Goal: Task Accomplishment & Management: Complete application form

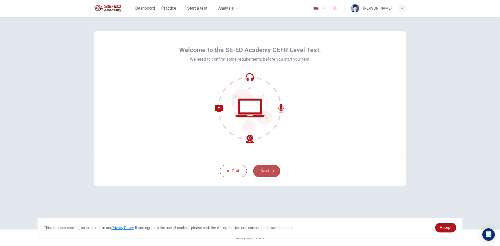
click at [264, 168] on button "Next" at bounding box center [266, 171] width 27 height 13
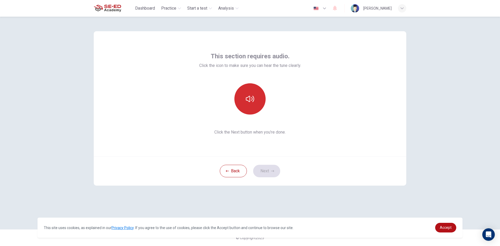
click at [263, 100] on button "button" at bounding box center [249, 98] width 31 height 31
click at [258, 171] on button "Next" at bounding box center [266, 171] width 27 height 13
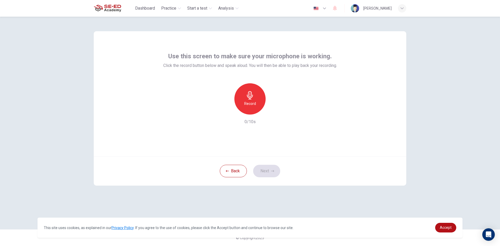
click at [258, 103] on div "Record" at bounding box center [249, 98] width 31 height 31
click at [255, 102] on div "Stop" at bounding box center [249, 98] width 31 height 31
click at [273, 172] on icon "button" at bounding box center [272, 171] width 3 height 3
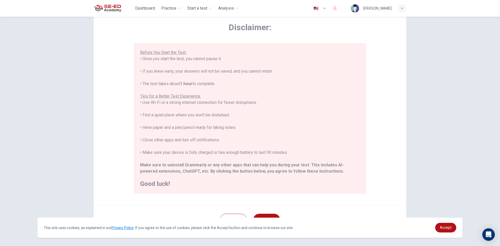
scroll to position [43, 0]
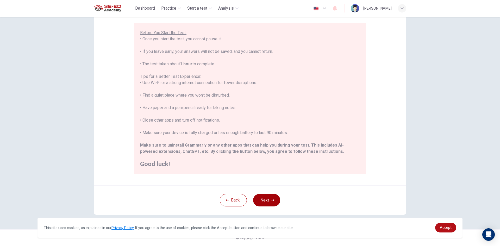
click at [259, 197] on button "Next" at bounding box center [266, 200] width 27 height 13
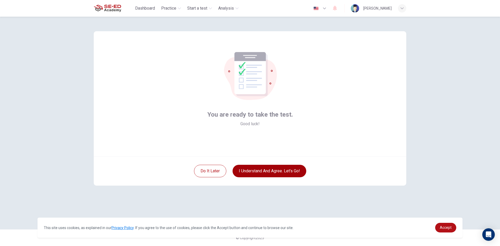
scroll to position [0, 0]
click at [271, 172] on button "I understand and agree. Let’s go!" at bounding box center [270, 171] width 74 height 13
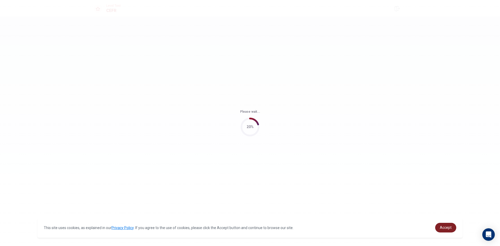
click at [451, 228] on span "Accept" at bounding box center [446, 228] width 12 height 4
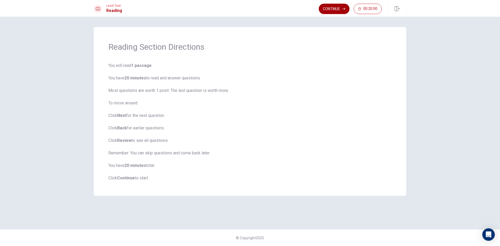
click at [335, 8] on button "Continue" at bounding box center [334, 9] width 31 height 10
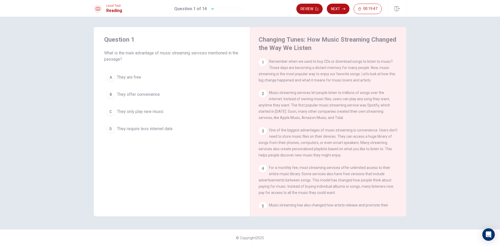
click at [148, 91] on span "They offer convenience" at bounding box center [138, 94] width 43 height 6
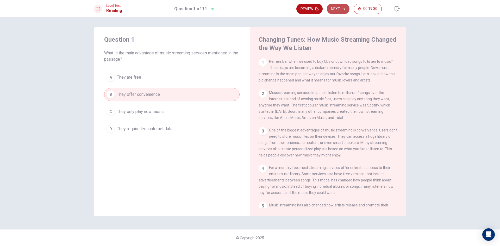
click at [339, 10] on button "Next" at bounding box center [338, 9] width 23 height 10
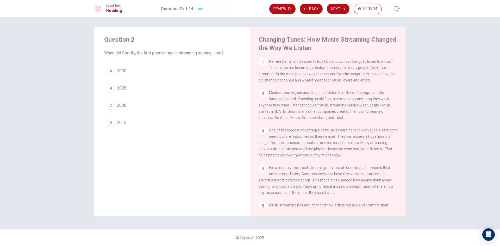
click at [137, 108] on button "C 2008" at bounding box center [171, 105] width 135 height 13
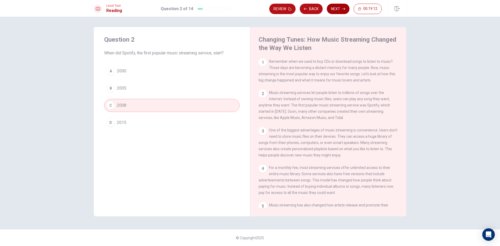
click at [340, 10] on button "Next" at bounding box center [338, 9] width 23 height 10
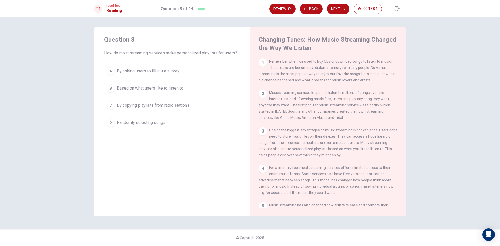
click at [130, 91] on span "Based on what users like to listen to" at bounding box center [150, 88] width 66 height 6
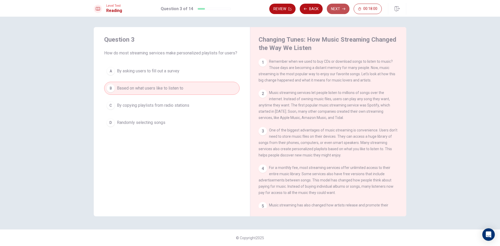
click at [338, 10] on button "Next" at bounding box center [338, 9] width 23 height 10
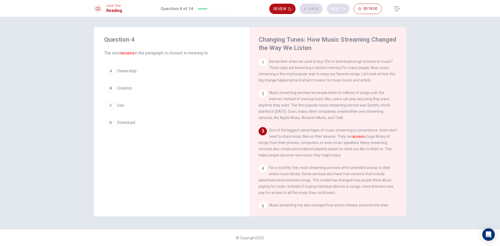
scroll to position [6, 0]
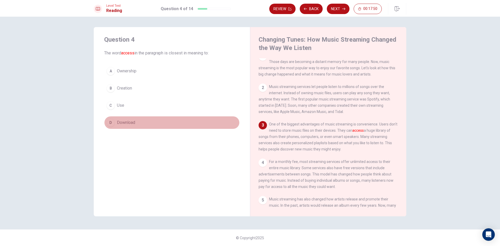
click at [171, 120] on button "D Download" at bounding box center [171, 122] width 135 height 13
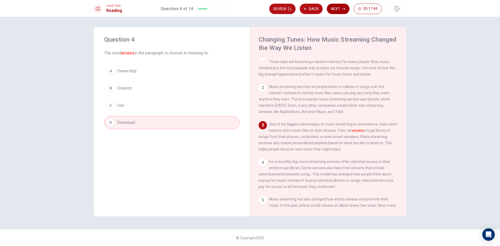
click at [346, 9] on button "Next" at bounding box center [338, 9] width 23 height 10
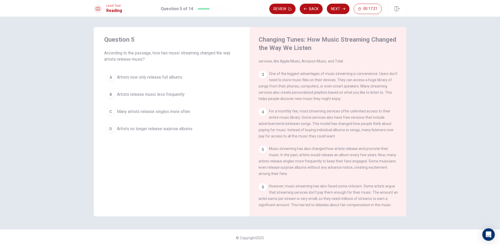
scroll to position [84, 0]
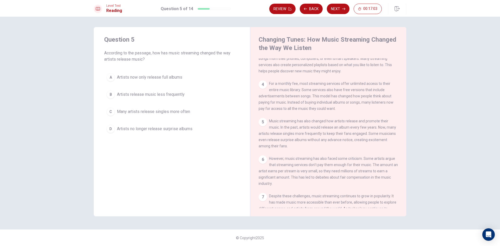
click at [113, 114] on div "C" at bounding box center [111, 112] width 8 height 8
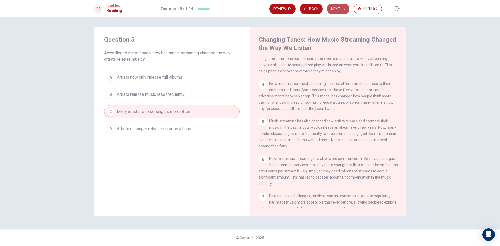
click at [330, 8] on button "Next" at bounding box center [338, 9] width 23 height 10
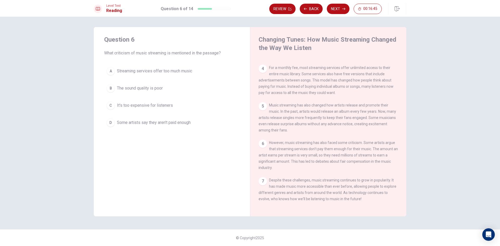
scroll to position [109, 0]
click at [172, 122] on span "Some artists say they aren't paid enough" at bounding box center [154, 123] width 74 height 6
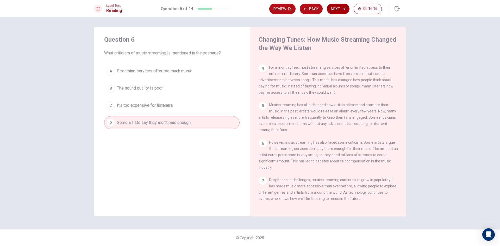
click at [335, 9] on button "Next" at bounding box center [338, 9] width 23 height 10
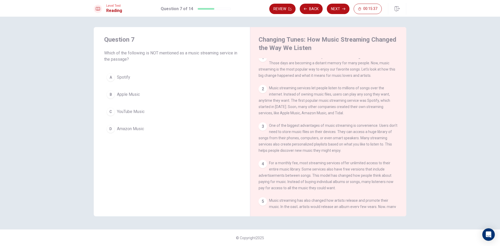
scroll to position [0, 0]
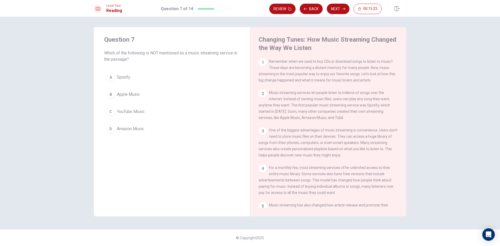
click at [109, 108] on div "C" at bounding box center [111, 112] width 8 height 8
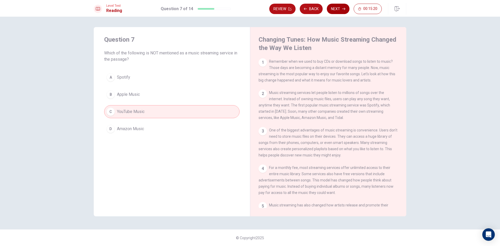
click at [345, 10] on button "Next" at bounding box center [338, 9] width 23 height 10
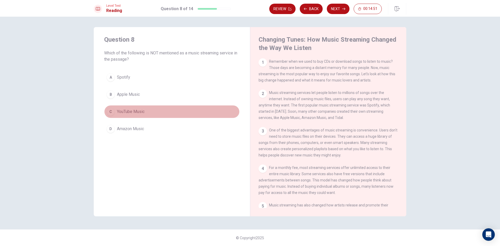
click at [204, 113] on button "C YouTube Music" at bounding box center [171, 111] width 135 height 13
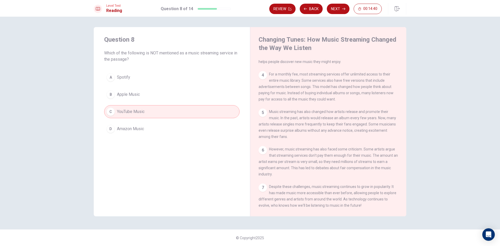
scroll to position [109, 0]
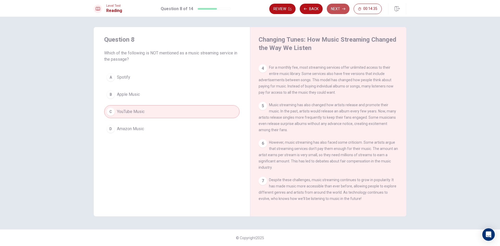
click at [344, 12] on button "Next" at bounding box center [338, 9] width 23 height 10
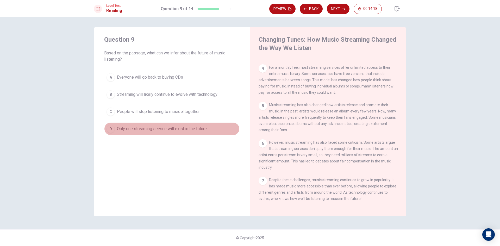
click at [172, 130] on span "Only one streaming service will exist in the future" at bounding box center [162, 129] width 90 height 6
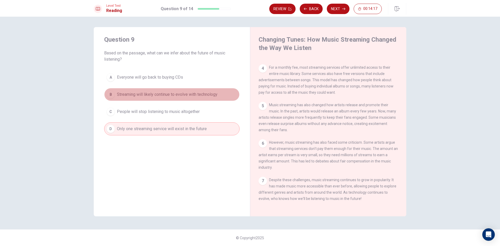
click at [179, 94] on span "Streaming will likely continue to evolve with technology" at bounding box center [167, 94] width 101 height 6
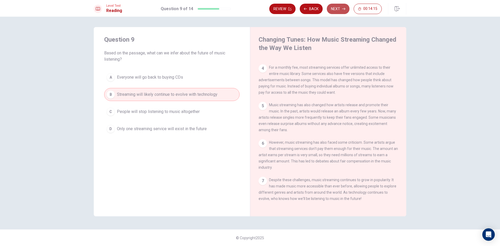
click at [342, 10] on button "Next" at bounding box center [338, 9] width 23 height 10
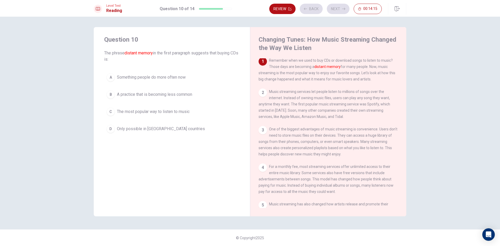
scroll to position [0, 0]
click at [132, 95] on span "A practice that is becoming less common" at bounding box center [154, 94] width 75 height 6
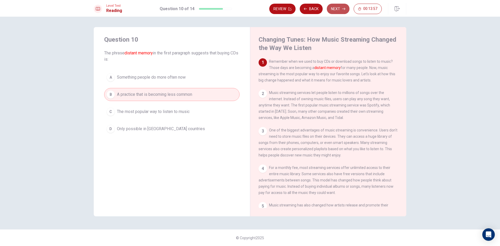
click at [337, 11] on button "Next" at bounding box center [338, 9] width 23 height 10
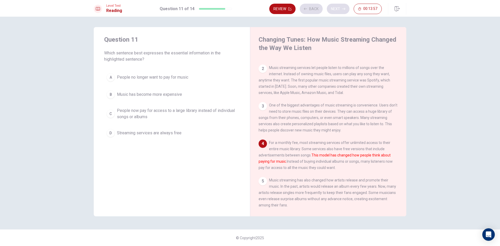
scroll to position [45, 0]
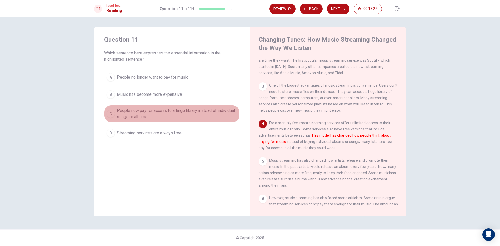
click at [140, 114] on span "People now pay for access to a large library instead of individual songs or alb…" at bounding box center [177, 114] width 120 height 13
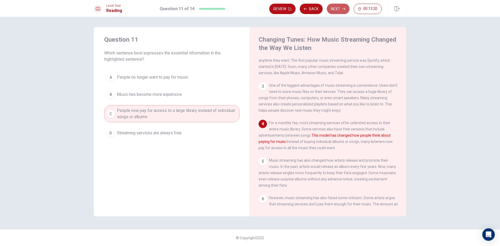
click at [332, 11] on button "Next" at bounding box center [338, 9] width 23 height 10
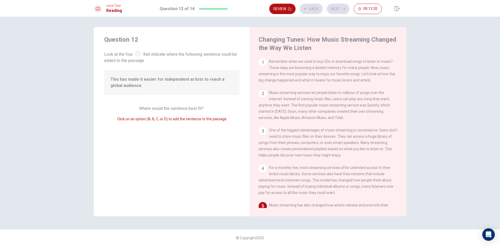
scroll to position [91, 0]
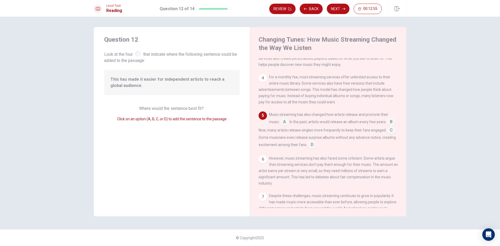
click at [387, 135] on input at bounding box center [391, 131] width 8 height 8
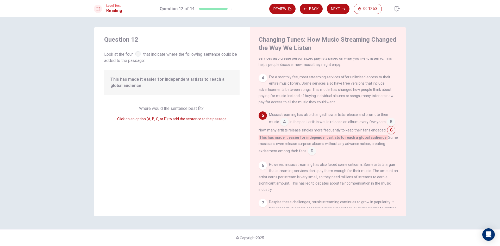
click at [311, 156] on input at bounding box center [312, 151] width 8 height 8
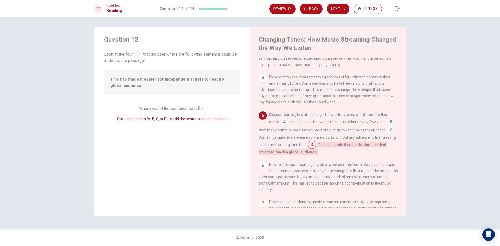
click at [316, 149] on input at bounding box center [312, 145] width 8 height 8
click at [387, 135] on input at bounding box center [391, 131] width 8 height 8
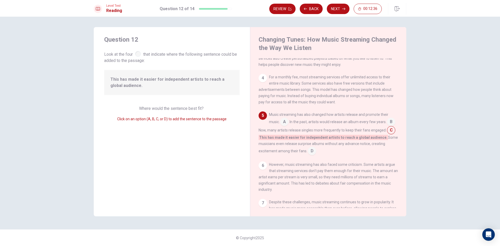
click at [387, 127] on input at bounding box center [391, 122] width 8 height 8
click at [284, 127] on input at bounding box center [284, 122] width 8 height 8
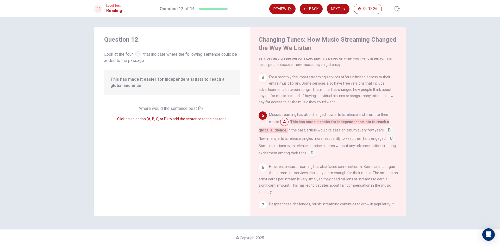
click at [387, 135] on input at bounding box center [389, 131] width 8 height 8
click at [387, 141] on input at bounding box center [382, 137] width 8 height 8
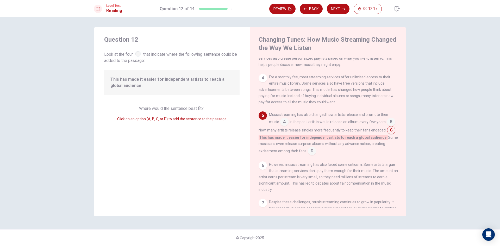
click at [311, 155] on input at bounding box center [312, 151] width 8 height 8
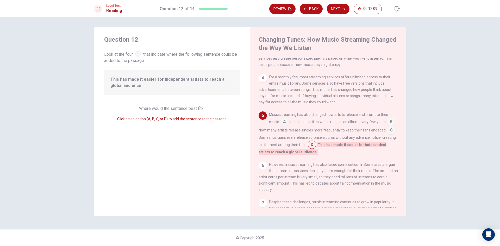
click at [387, 135] on input at bounding box center [391, 131] width 8 height 8
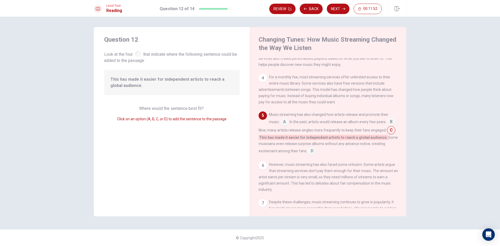
drag, startPoint x: 309, startPoint y: 157, endPoint x: 320, endPoint y: 155, distance: 10.6
click at [314, 156] on input at bounding box center [312, 151] width 8 height 8
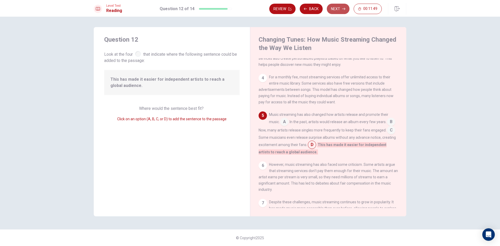
click at [341, 10] on button "Next" at bounding box center [338, 9] width 23 height 10
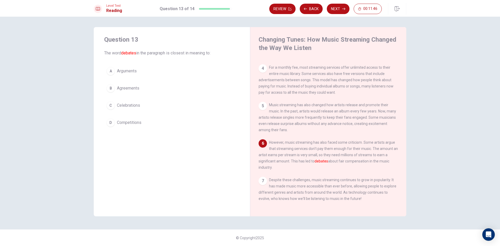
scroll to position [109, 0]
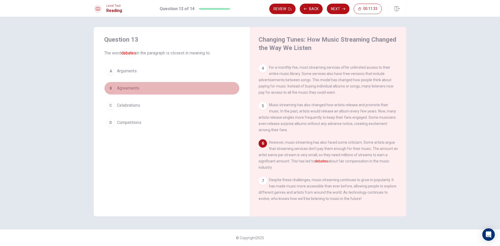
click at [146, 88] on button "B Agreements" at bounding box center [171, 88] width 135 height 13
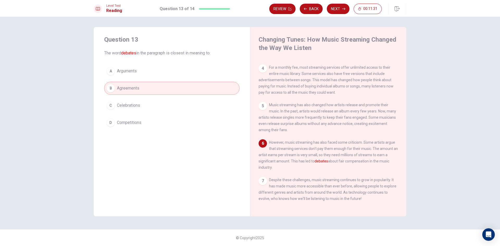
click at [146, 69] on button "A Arguments" at bounding box center [171, 71] width 135 height 13
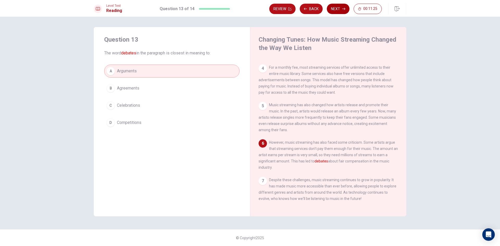
click at [345, 10] on button "Next" at bounding box center [338, 9] width 23 height 10
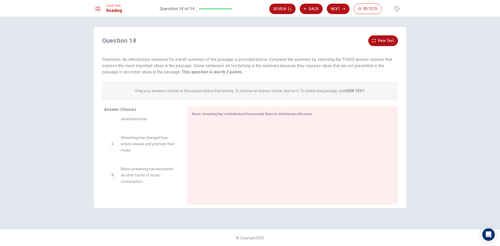
scroll to position [0, 0]
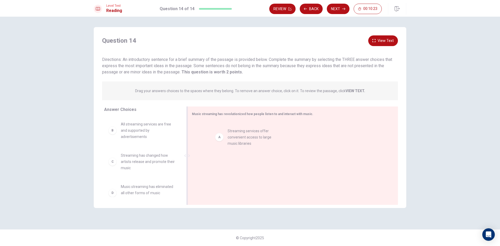
drag, startPoint x: 121, startPoint y: 134, endPoint x: 232, endPoint y: 140, distance: 110.9
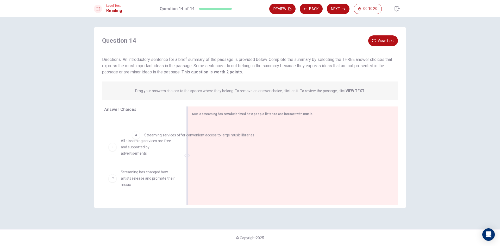
drag, startPoint x: 232, startPoint y: 132, endPoint x: 161, endPoint y: 136, distance: 71.2
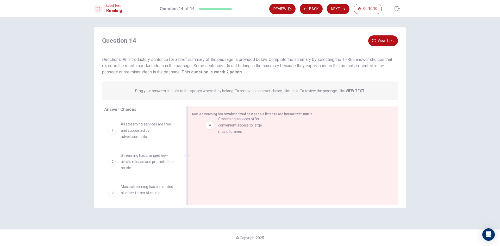
drag, startPoint x: 152, startPoint y: 137, endPoint x: 252, endPoint y: 131, distance: 100.2
drag, startPoint x: 156, startPoint y: 136, endPoint x: 250, endPoint y: 151, distance: 95.7
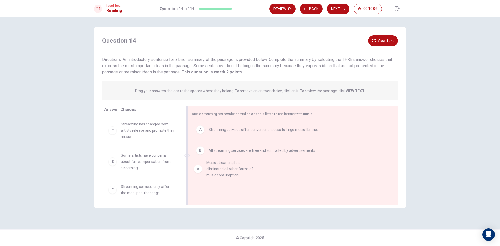
drag, startPoint x: 144, startPoint y: 167, endPoint x: 250, endPoint y: 172, distance: 105.4
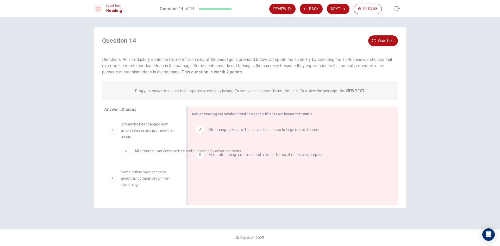
drag, startPoint x: 247, startPoint y: 152, endPoint x: 169, endPoint y: 152, distance: 78.1
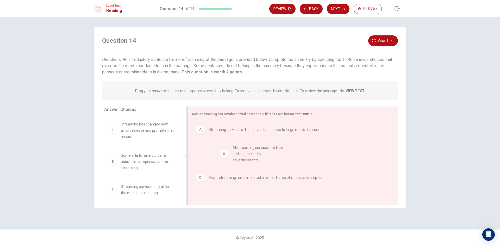
drag, startPoint x: 163, startPoint y: 129, endPoint x: 277, endPoint y: 152, distance: 116.7
click at [333, 11] on button "Next" at bounding box center [338, 9] width 23 height 10
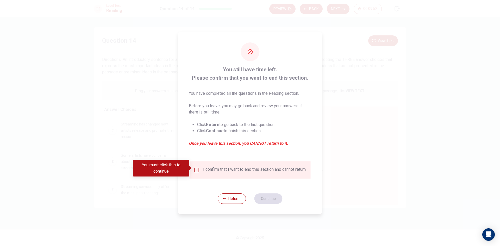
click at [197, 170] on input "You must click this to continue" at bounding box center [197, 170] width 6 height 6
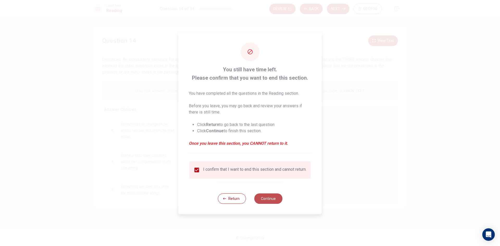
click at [272, 202] on button "Continue" at bounding box center [268, 199] width 28 height 10
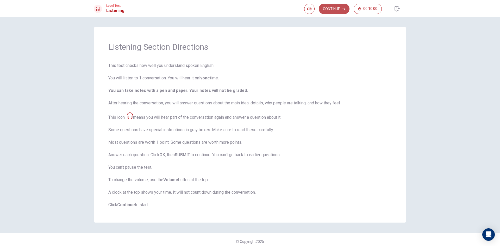
click at [336, 9] on button "Continue" at bounding box center [334, 9] width 31 height 10
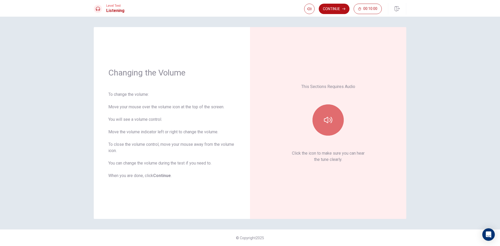
click at [325, 117] on icon "button" at bounding box center [328, 120] width 8 height 8
click at [336, 10] on button "Continue" at bounding box center [334, 9] width 31 height 10
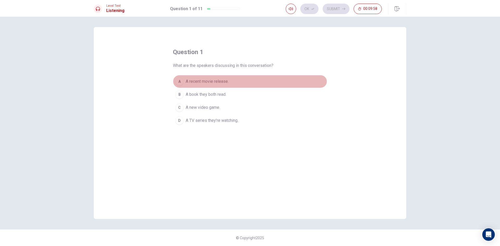
click at [220, 80] on span "A recent movie release." at bounding box center [207, 81] width 43 height 6
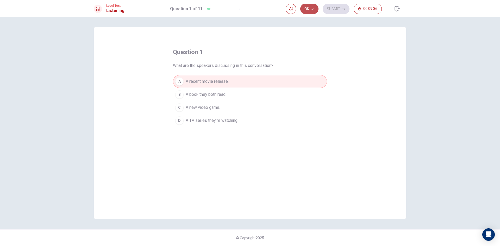
click at [306, 8] on button "Ok" at bounding box center [309, 9] width 18 height 10
click at [329, 8] on button "Submit" at bounding box center [336, 9] width 27 height 10
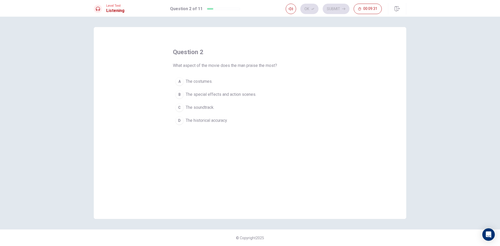
click at [189, 94] on span "The special effects and action scenes." at bounding box center [221, 94] width 71 height 6
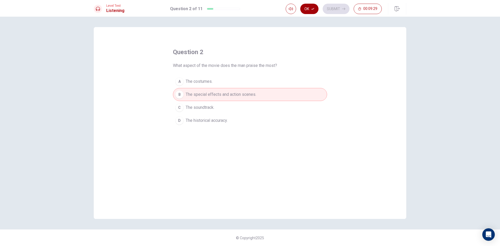
click at [309, 9] on button "Ok" at bounding box center [309, 9] width 18 height 10
click at [325, 8] on button "Submit" at bounding box center [336, 9] width 27 height 10
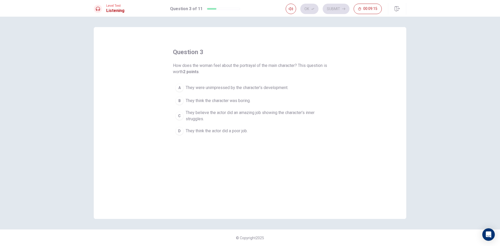
click at [225, 115] on span "They believe the actor did an amazing job showing the character’s inner struggl…" at bounding box center [255, 116] width 139 height 13
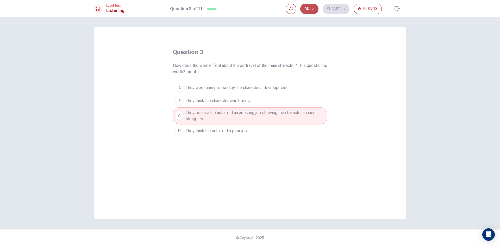
click at [312, 10] on icon "button" at bounding box center [312, 8] width 3 height 3
click at [329, 8] on button "Submit" at bounding box center [336, 9] width 27 height 10
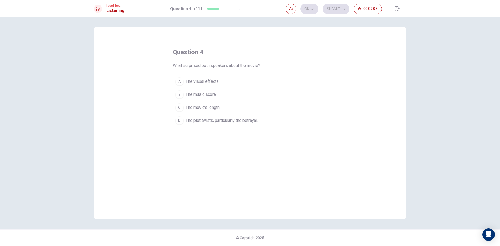
click at [210, 119] on span "The plot twists, particularly the betrayal." at bounding box center [222, 120] width 72 height 6
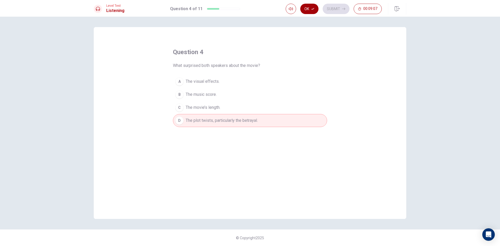
click at [311, 13] on button "Ok" at bounding box center [309, 9] width 18 height 10
click at [328, 7] on button "Submit" at bounding box center [336, 9] width 27 height 10
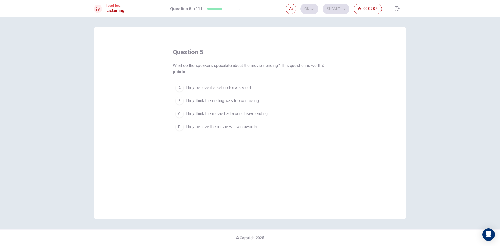
click at [213, 89] on span "They believe it’s set up for a sequel." at bounding box center [219, 88] width 66 height 6
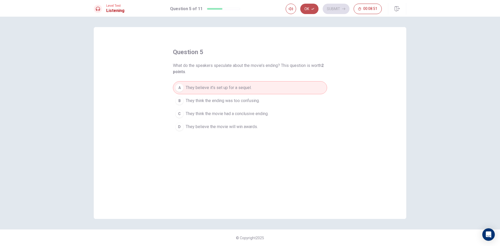
click at [313, 11] on button "Ok" at bounding box center [309, 9] width 18 height 10
click at [331, 9] on button "Submit" at bounding box center [336, 9] width 27 height 10
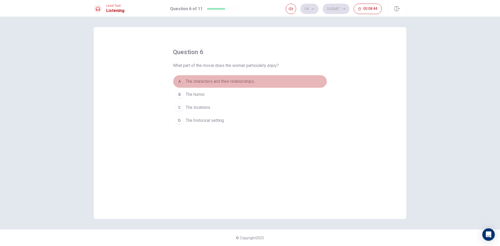
click at [242, 80] on span "The characters and their relationships." at bounding box center [220, 81] width 69 height 6
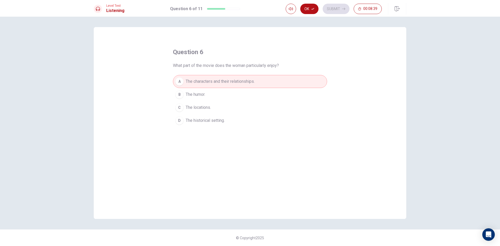
click at [204, 119] on span "The historical setting." at bounding box center [205, 120] width 39 height 6
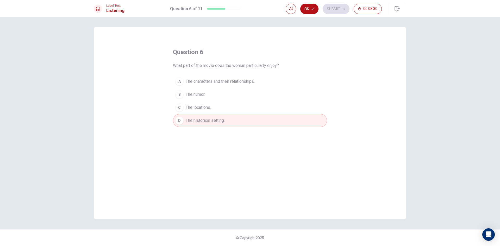
click at [226, 79] on span "The characters and their relationships." at bounding box center [220, 81] width 69 height 6
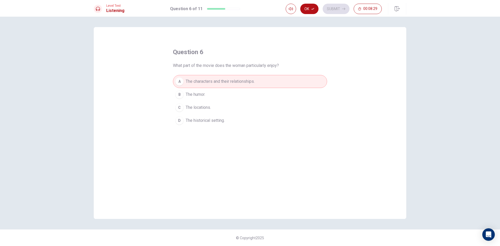
click at [255, 90] on button "B The humor." at bounding box center [250, 94] width 154 height 13
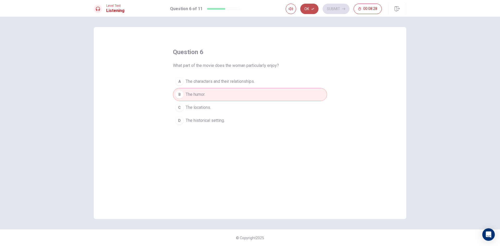
click at [307, 9] on button "Ok" at bounding box center [309, 9] width 18 height 10
click at [327, 6] on button "Submit" at bounding box center [336, 9] width 27 height 10
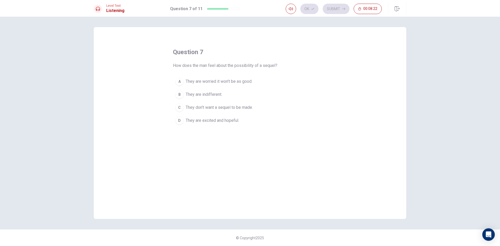
click at [232, 123] on span "They are excited and hopeful." at bounding box center [212, 120] width 53 height 6
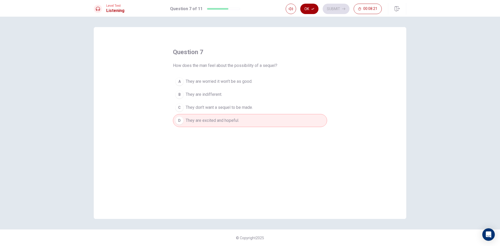
click at [314, 12] on button "Ok" at bounding box center [309, 9] width 18 height 10
click at [333, 7] on button "Submit" at bounding box center [336, 9] width 27 height 10
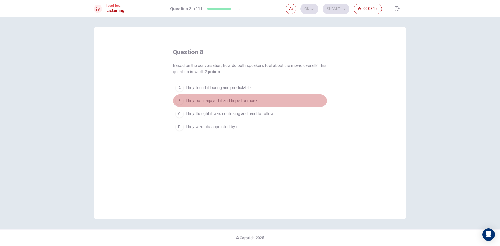
click at [247, 105] on button "B They both enjoyed it and hope for more." at bounding box center [250, 100] width 154 height 13
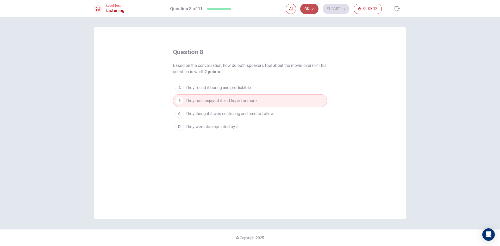
click at [306, 7] on button "Ok" at bounding box center [309, 9] width 18 height 10
click at [329, 9] on button "Submit" at bounding box center [336, 9] width 27 height 10
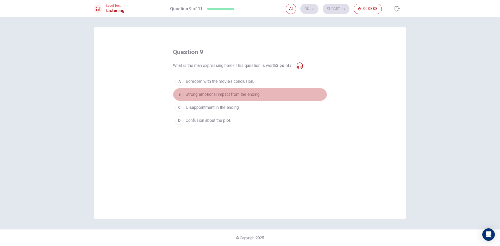
click at [253, 97] on span "Strong emotional impact from the ending." at bounding box center [223, 94] width 75 height 6
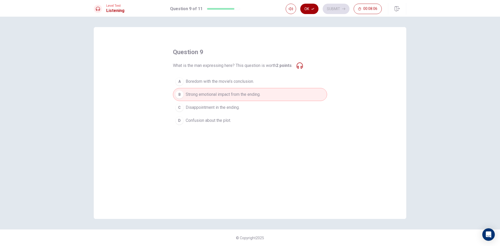
click at [313, 9] on icon "button" at bounding box center [312, 9] width 3 height 2
click at [328, 8] on button "Submit" at bounding box center [336, 9] width 27 height 10
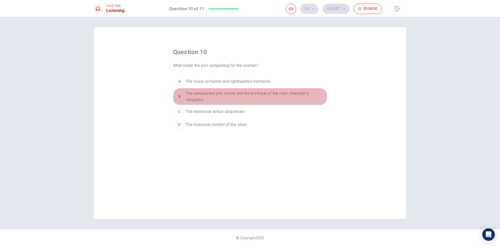
click at [288, 90] on button "B The unexpected plot twists and the portrayal of the main character’s struggle…" at bounding box center [250, 96] width 154 height 17
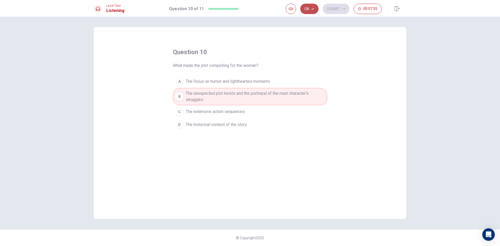
click at [314, 9] on icon "button" at bounding box center [312, 9] width 3 height 2
click at [325, 10] on button "Submit" at bounding box center [336, 9] width 27 height 10
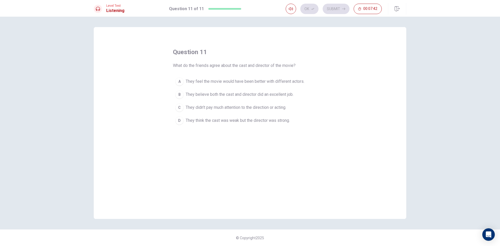
click at [251, 97] on span "They believe both the cast and director did an excellent job." at bounding box center [240, 94] width 108 height 6
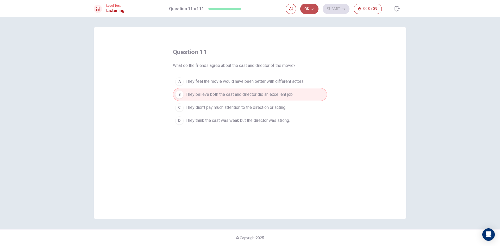
click at [312, 13] on button "Ok" at bounding box center [309, 9] width 18 height 10
click at [329, 10] on button "Submit" at bounding box center [336, 9] width 27 height 10
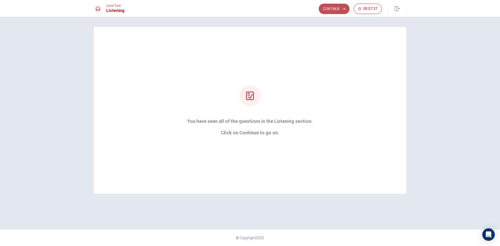
click at [333, 13] on button "Continue" at bounding box center [334, 9] width 31 height 10
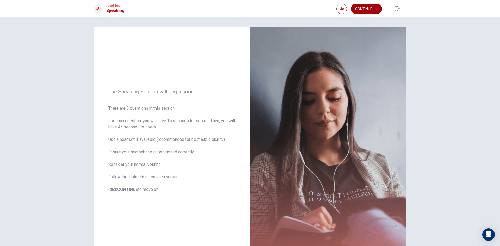
click at [360, 8] on button "Continue" at bounding box center [366, 9] width 31 height 10
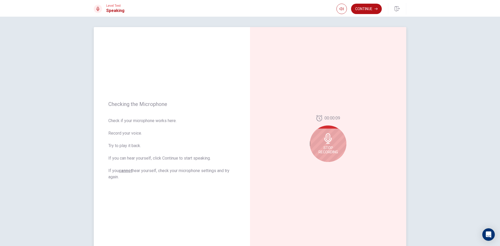
click at [326, 145] on div "Stop Recording" at bounding box center [328, 144] width 36 height 36
click at [326, 143] on icon at bounding box center [329, 140] width 10 height 10
click at [320, 169] on button "Record Again" at bounding box center [322, 166] width 7 height 7
click at [328, 138] on icon at bounding box center [328, 138] width 10 height 10
click at [331, 167] on button "Play Audio" at bounding box center [333, 166] width 7 height 7
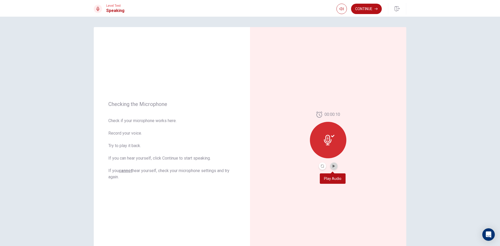
click at [331, 166] on button "Play Audio" at bounding box center [333, 166] width 7 height 7
click at [333, 167] on icon "Pause Audio" at bounding box center [334, 166] width 3 height 3
click at [365, 11] on button "Continue" at bounding box center [366, 9] width 31 height 10
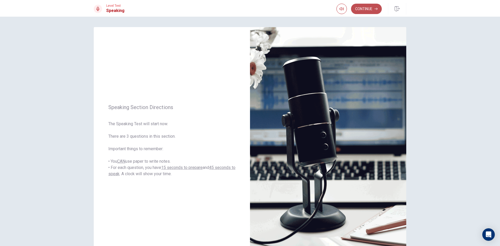
click at [364, 5] on button "Continue" at bounding box center [366, 9] width 31 height 10
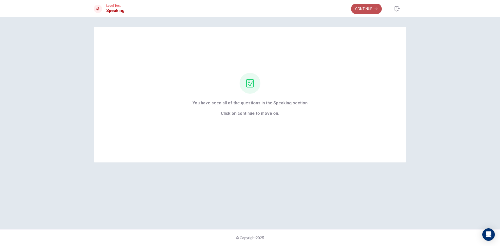
click at [360, 9] on button "Continue" at bounding box center [366, 9] width 31 height 10
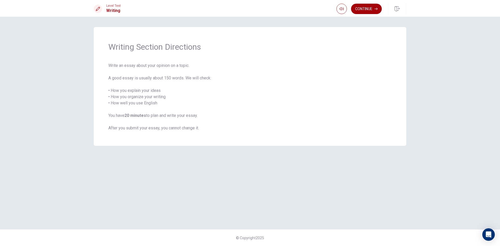
click at [371, 12] on button "Continue" at bounding box center [366, 9] width 31 height 10
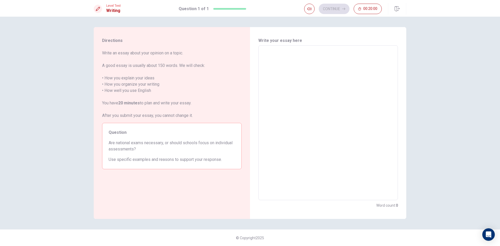
click at [280, 58] on textarea at bounding box center [328, 123] width 132 height 146
type textarea "n"
type textarea "x"
type textarea "na"
type textarea "x"
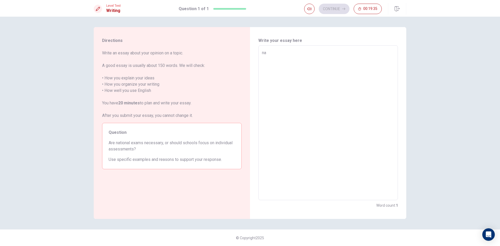
type textarea "nat"
type textarea "x"
type textarea "nati"
type textarea "x"
type textarea "natio"
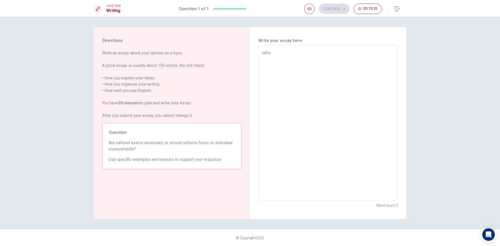
type textarea "x"
type textarea "nation"
type textarea "x"
type textarea "nationa"
type textarea "x"
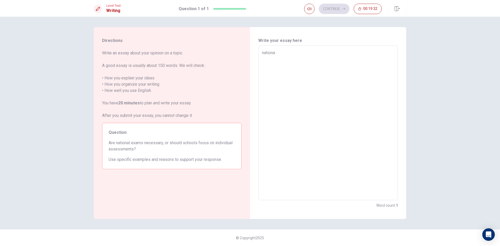
type textarea "national"
type textarea "x"
type textarea "national"
type textarea "x"
type textarea "national e"
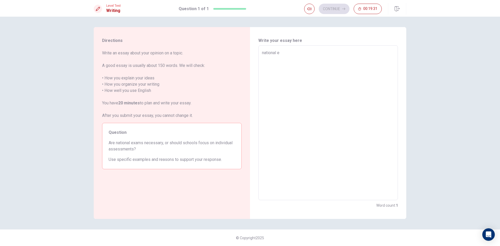
type textarea "x"
type textarea "national ea"
type textarea "x"
type textarea "national e"
type textarea "x"
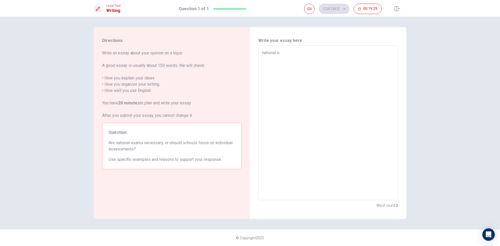
type textarea "national ex"
type textarea "x"
type textarea "national exa"
type textarea "x"
type textarea "national exam"
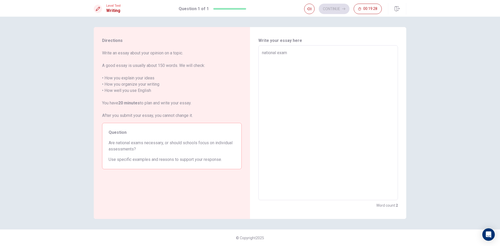
type textarea "x"
type textarea "national exams"
type textarea "x"
type textarea "national exams"
type textarea "x"
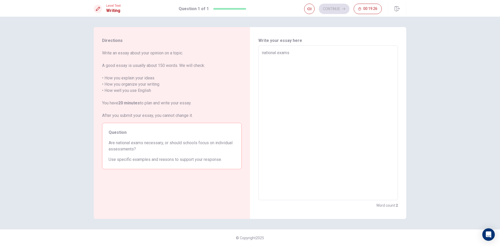
type textarea "national exams a"
type textarea "x"
type textarea "national exams an"
type textarea "x"
type textarea "national exams and"
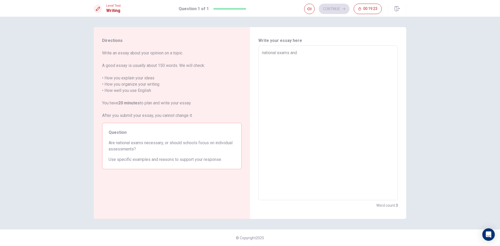
type textarea "x"
type textarea "national exams and"
type textarea "x"
type textarea "national exams and i"
type textarea "x"
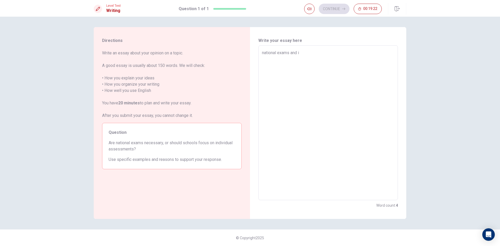
type textarea "national exams and in"
type textarea "x"
type textarea "national exams and ind"
type textarea "x"
type textarea "national exams and indi"
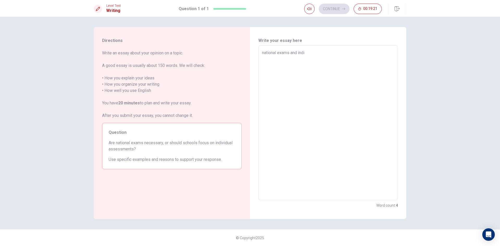
type textarea "x"
type textarea "national exams and indiv"
type textarea "x"
type textarea "national exams and indivi"
type textarea "x"
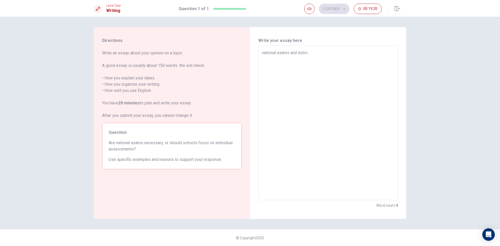
type textarea "national exams and individ"
type textarea "x"
type textarea "national exams and individu"
type textarea "x"
type textarea "national exams and individua"
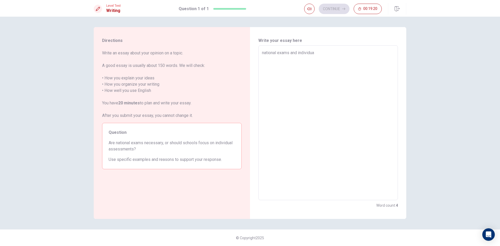
type textarea "x"
type textarea "national exams and individual"
type textarea "x"
type textarea "national exams and individuala"
type textarea "x"
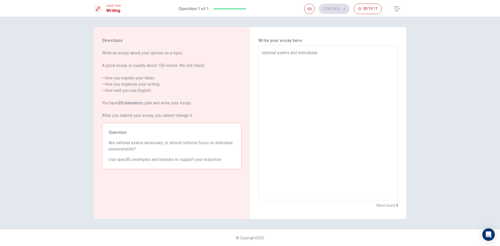
type textarea "national exams and individualas"
type textarea "x"
type textarea "national exams and individualass"
type textarea "x"
type textarea "national exams and individualasse"
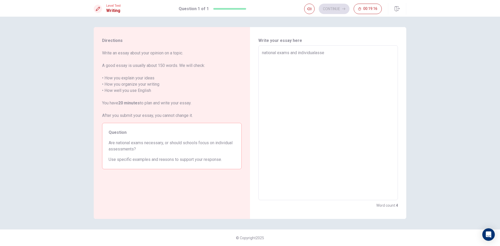
type textarea "x"
type textarea "national exams and individualasses"
type textarea "x"
type textarea "national exams and individualasse"
type textarea "x"
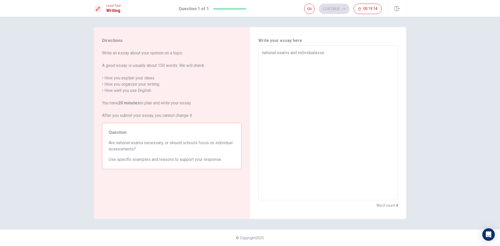
type textarea "national exams and individualass"
type textarea "x"
type textarea "national exams and individualas"
type textarea "x"
type textarea "national exams and individuala"
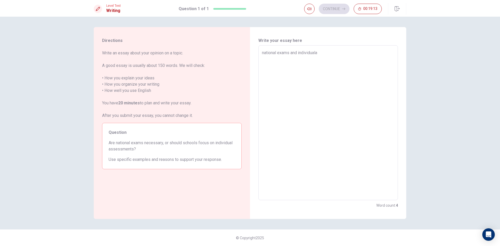
type textarea "x"
type textarea "national exams and individual"
type textarea "x"
type textarea "national exams and individual"
type textarea "x"
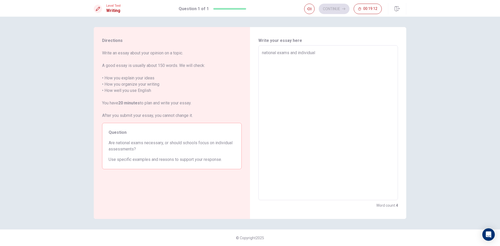
type textarea "national exams and individual a"
type textarea "x"
type textarea "national exams and individual as"
type textarea "x"
type textarea "national exams and individual ass"
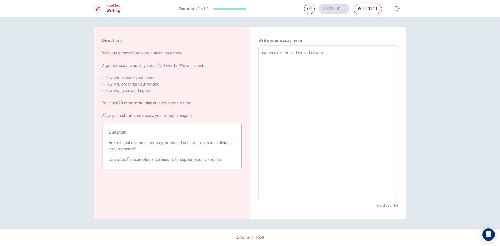
type textarea "x"
type textarea "national exams and individual asse"
type textarea "x"
type textarea "national exams and individual asses"
type textarea "x"
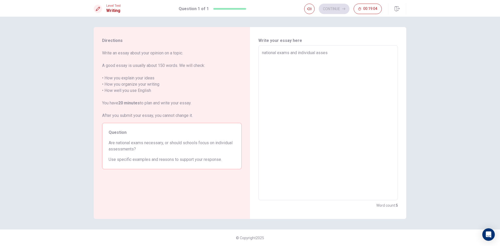
type textarea "national exams and individual assess"
type textarea "x"
type textarea "national exams and individual assessm"
type textarea "x"
type textarea "national exams and individual assessme"
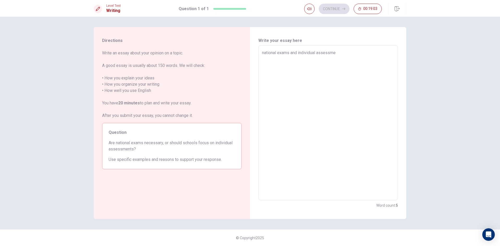
type textarea "x"
type textarea "national exams and individual assessmen"
type textarea "x"
type textarea "national exams and individual assessment"
type textarea "x"
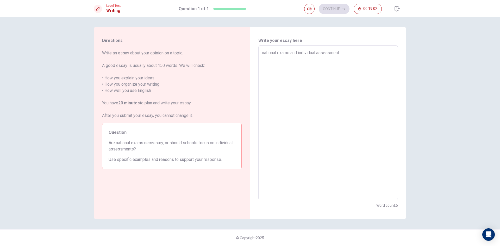
type textarea "national exams and individual assessments"
type textarea "x"
type textarea "national exams and individual assessments"
type textarea "x"
type textarea "national exams and individual assessments a"
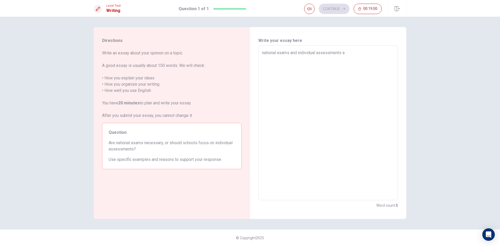
type textarea "x"
type textarea "national exams and individual assessments ar"
type textarea "x"
type textarea "national exams and individual assessments are"
type textarea "x"
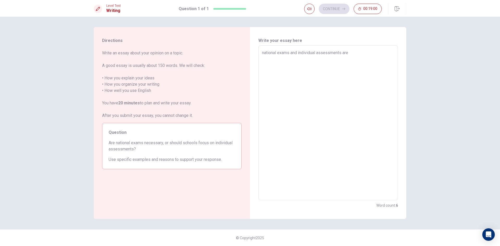
type textarea "national exams and individual assessments are"
type textarea "x"
type textarea "national exams and individual assessments are b"
type textarea "x"
type textarea "national exams and individual assessments are bo"
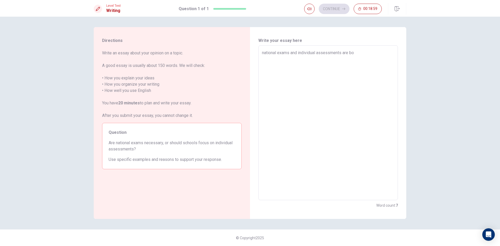
type textarea "x"
type textarea "national exams and individual assessments are boy"
type textarea "x"
type textarea "national exams and individual assessments are bo"
type textarea "x"
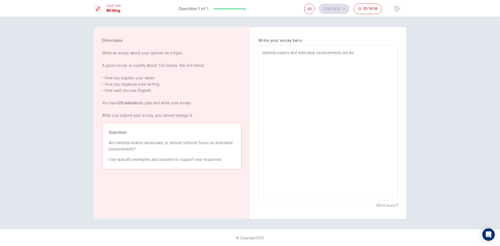
type textarea "national exams and individual assessments are bot"
type textarea "x"
type textarea "national exams and individual assessments are both"
type textarea "x"
type textarea "national exams and individual assessments are both"
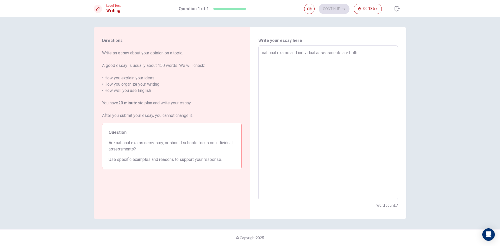
type textarea "x"
type textarea "national exams and individual assessments are both i"
type textarea "x"
type textarea "national exams and individual assessments are both im"
type textarea "x"
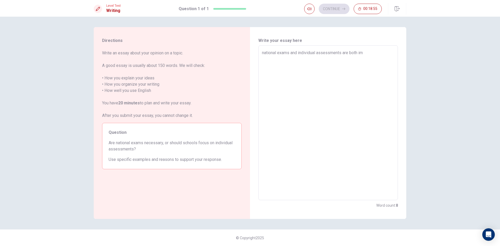
type textarea "national exams and individual assessments are both imp"
type textarea "x"
type textarea "national exams and individual assessments are both impo"
type textarea "x"
type textarea "national exams and individual assessments are both impor"
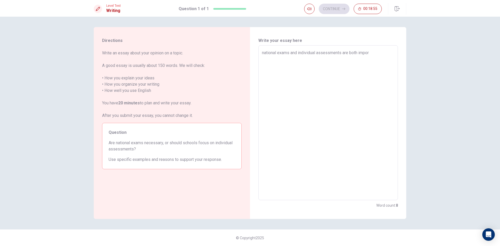
type textarea "x"
type textarea "national exams and individual assessments are both import"
type textarea "x"
type textarea "national exams and individual assessments are both importa"
type textarea "x"
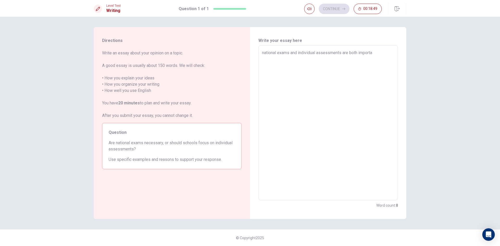
type textarea "national exams and individual assessments are both importan"
type textarea "x"
type textarea "national exams and individual assessments are both importanc"
type textarea "x"
type textarea "national exams and individual assessments are both importance"
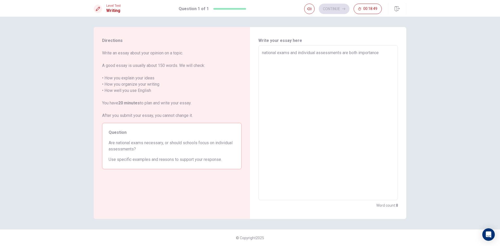
type textarea "x"
type textarea "national exams and individual assessments are both importance"
type textarea "x"
type textarea "national exams and individual assessments are both importance t"
type textarea "x"
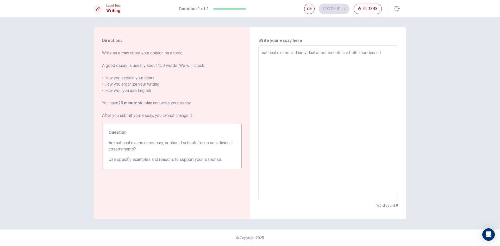
type textarea "national exams and individual assessments are both importance th"
type textarea "x"
type textarea "national exams and individual assessments are both importance thi"
type textarea "x"
type textarea "national exams and individual assessments are both importance thin"
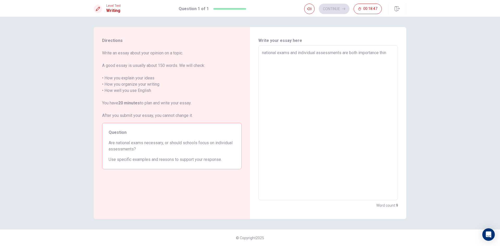
type textarea "x"
type textarea "national exams and individual assessments are both importance thing"
type textarea "x"
type textarea "national exams and individual assessments are both importance things"
type textarea "x"
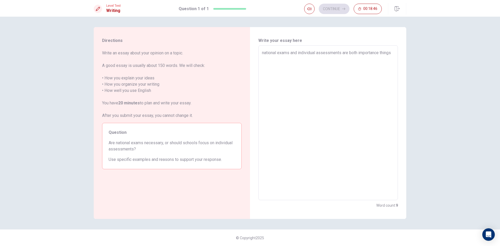
type textarea "national exams and individual assessments are both importance thingsf"
type textarea "x"
type textarea "national exams and individual assessments are both importance thingsfo"
type textarea "x"
type textarea "national exams and individual assessments are both importance thingsfor"
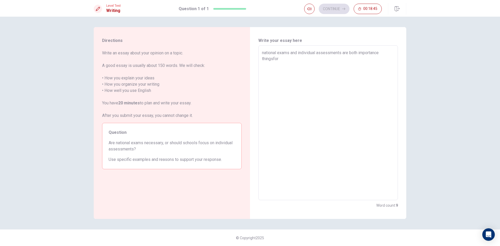
type textarea "x"
type textarea "national exams and individual assessments are both importance thingsfor"
type textarea "x"
type textarea "national exams and individual assessments are both importance thingsfor s"
type textarea "x"
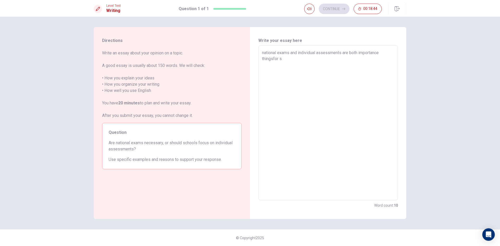
type textarea "national exams and individual assessments are both importance thingsfor st"
type textarea "x"
type textarea "national exams and individual assessments are both importance thingsfor stu"
type textarea "x"
type textarea "national exams and individual assessments are both importance thingsfor stud"
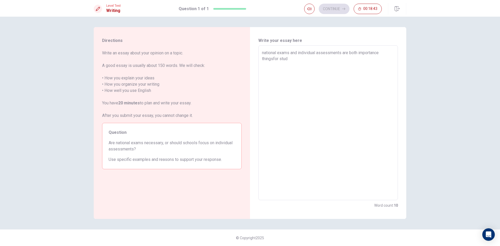
type textarea "x"
type textarea "national exams and individual assessments are both importance thingsfor stude"
type textarea "x"
type textarea "national exams and individual assessments are both importance thingsfor studen"
type textarea "x"
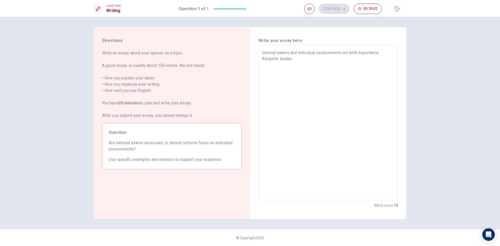
type textarea "national exams and individual assessments are both importance thingsfor student"
type textarea "x"
type textarea "national exams and individual assessments are both importance thingsfor students"
type textarea "x"
type textarea "national exams and individual assessments are both importance thingsfor student…"
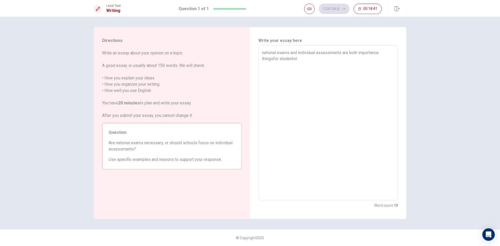
type textarea "x"
type textarea "national exams and individual assessments are both importance thingsfor student…"
type textarea "x"
type textarea "national exams and individual assessments are both importance thingsfor student…"
type textarea "x"
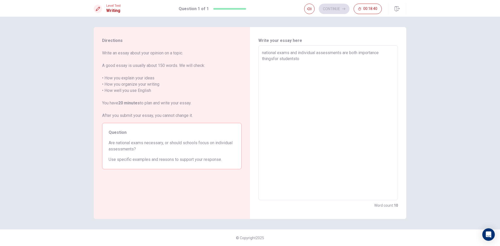
type textarea "national exams and individual assessments are both importance thingsfor student…"
type textarea "x"
type textarea "national exams and individual assessments are both importance thingsfor student…"
type textarea "x"
type textarea "national exams and individual assessments are both importance thingsfor student…"
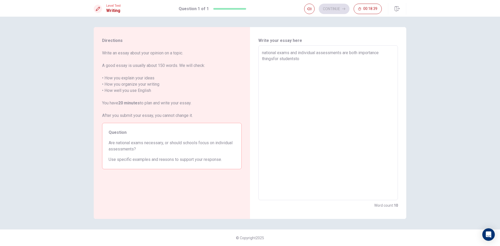
type textarea "x"
click at [262, 52] on textarea "national exams and individual assessments are both importance thingsfor student…" at bounding box center [328, 123] width 132 height 146
click at [375, 63] on textarea "national exams and individual assessments are both importance thingsfor student…" at bounding box center [328, 123] width 132 height 146
click at [380, 67] on textarea "national exams and individual assessments are both importance thingsfor student…" at bounding box center [328, 123] width 132 height 146
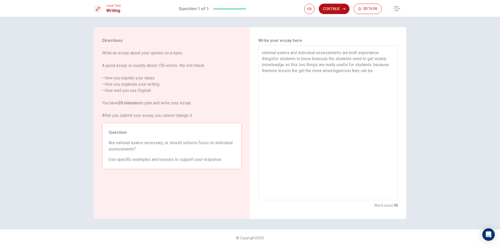
click at [339, 71] on textarea "national exams and individual assessments are both importance thingsfor student…" at bounding box center [328, 123] width 132 height 146
click at [376, 74] on textarea "national exams and individual assessments are both importance thingsfor student…" at bounding box center [328, 123] width 132 height 146
click at [377, 70] on textarea "national exams and individual assessments are both importance thingsfor student…" at bounding box center [328, 123] width 132 height 146
click at [268, 72] on textarea "national exams and individual assessments are both importance thingsfor student…" at bounding box center [328, 123] width 132 height 146
click at [297, 72] on textarea "national exams and individual assessments are both importance thingsfor student…" at bounding box center [328, 123] width 132 height 146
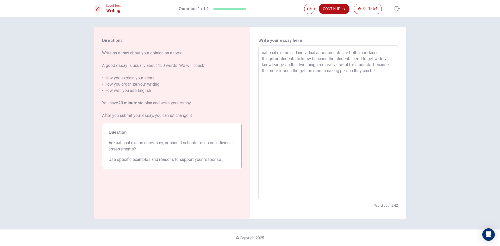
click at [299, 72] on textarea "national exams and individual assessments are both importance thingsfor student…" at bounding box center [328, 123] width 132 height 146
click at [382, 74] on textarea "national exams and individual assessments are both importance thingsfor student…" at bounding box center [328, 123] width 132 height 146
click at [381, 72] on textarea "national exams and individual assessments are both importance thingsfor student…" at bounding box center [328, 123] width 132 height 146
click at [344, 69] on textarea "national exams and individual assessments are both importance thingsfor student…" at bounding box center [328, 123] width 132 height 146
click at [342, 72] on textarea "national exams and individual assessments are both importance thingsfor student…" at bounding box center [328, 123] width 132 height 146
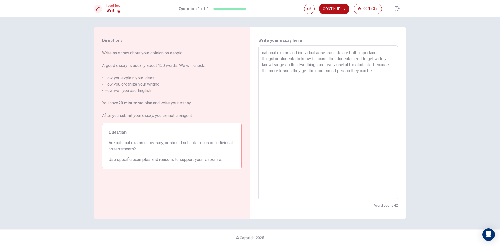
click at [386, 72] on textarea "national exams and individual assessments are both importance thingsfor student…" at bounding box center [328, 123] width 132 height 146
click at [305, 82] on textarea "national exams and individual assessments are both importance thingsfor student…" at bounding box center [328, 123] width 132 height 146
click at [307, 84] on textarea "national exams and individual assessments are both importance thingsfor student…" at bounding box center [328, 123] width 132 height 146
click at [361, 82] on textarea "national exams and individual assessments are both importance thingsfor student…" at bounding box center [328, 123] width 132 height 146
drag, startPoint x: 284, startPoint y: 89, endPoint x: 289, endPoint y: 88, distance: 5.1
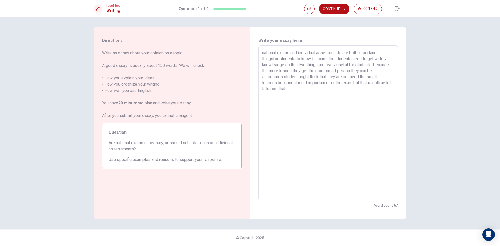
click at [284, 89] on textarea "national exams and individual assessments are both importance thingsfor student…" at bounding box center [328, 123] width 132 height 146
click at [282, 88] on textarea "national exams and individual assessments are both importance thingsfor student…" at bounding box center [328, 123] width 132 height 146
click at [283, 88] on textarea "national exams and individual assessments are both importance thingsfor student…" at bounding box center [328, 123] width 132 height 146
click at [295, 87] on textarea "national exams and individual assessments are both importance thingsfor student…" at bounding box center [328, 123] width 132 height 146
click at [274, 88] on textarea "national exams and individual assessments are both importance thingsfor student…" at bounding box center [328, 123] width 132 height 146
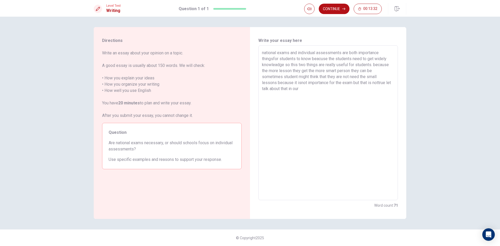
click at [305, 89] on textarea "national exams and individual assessments are both importance thingsfor student…" at bounding box center [328, 123] width 132 height 146
click at [266, 53] on textarea "national exams and individual assessments are both importance thingsfor student…" at bounding box center [328, 123] width 132 height 146
click at [322, 88] on textarea "National exams and individual assessments are both importance thingsfor student…" at bounding box center [328, 123] width 132 height 146
click at [347, 95] on textarea "National exams and individual assessments are both importance thingsfor student…" at bounding box center [328, 123] width 132 height 146
click at [360, 92] on textarea "National exams and individual assessments are both importance thingsfor student…" at bounding box center [328, 123] width 132 height 146
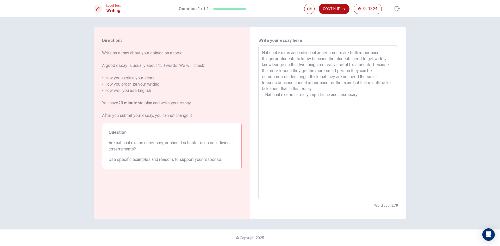
click at [333, 95] on textarea "National exams and individual assessments are both importance thingsfor student…" at bounding box center [328, 123] width 132 height 146
click at [332, 96] on textarea "National exams and individual assessments are both importance thingsfor student…" at bounding box center [328, 123] width 132 height 146
click at [366, 94] on textarea "National exams and individual assessments are both importance thingsfor student…" at bounding box center [328, 123] width 132 height 146
click at [271, 105] on textarea "National exams and individual assessments are both importance thingsfor student…" at bounding box center [328, 123] width 132 height 146
click at [332, 103] on textarea "National exams and individual assessments are both importance thingsfor student…" at bounding box center [328, 123] width 132 height 146
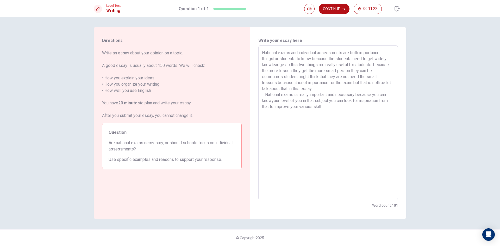
click at [327, 105] on textarea "National exams and individual assessments are both importance thingsfor student…" at bounding box center [328, 123] width 132 height 146
click at [272, 101] on textarea "National exams and individual assessments are both importance thingsfor student…" at bounding box center [328, 123] width 132 height 146
click at [329, 107] on textarea "National exams and individual assessments are both importance thingsfor student…" at bounding box center [328, 123] width 132 height 146
click at [329, 101] on textarea "National exams and individual assessments are both importance thingsfor student…" at bounding box center [328, 123] width 132 height 146
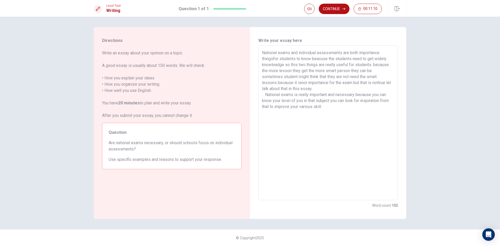
click at [330, 101] on textarea "National exams and individual assessments are both importance thingsfor student…" at bounding box center [328, 123] width 132 height 146
click at [336, 99] on textarea "National exams and individual assessments are both importance thingsfor student…" at bounding box center [328, 123] width 132 height 146
click at [338, 100] on textarea "National exams and individual assessments are both importance thingsfor student…" at bounding box center [328, 123] width 132 height 146
click at [337, 106] on textarea "National exams and individual assessments are both importance thingsfor student…" at bounding box center [328, 123] width 132 height 146
click at [322, 111] on textarea "National exams and individual assessments are both importance thingsfor student…" at bounding box center [328, 123] width 132 height 146
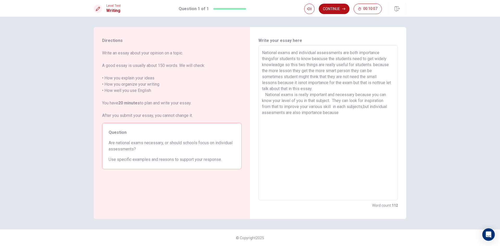
click at [321, 113] on textarea "National exams and individual assessments are both importance thingsfor student…" at bounding box center [328, 123] width 132 height 146
click at [322, 113] on textarea "National exams and individual assessments are both importance thingsfor student…" at bounding box center [328, 123] width 132 height 146
click at [340, 114] on textarea "National exams and individual assessments are both importance thingsfor student…" at bounding box center [328, 123] width 132 height 146
click at [365, 105] on textarea "National exams and individual assessments are both importance thingsfor student…" at bounding box center [328, 123] width 132 height 146
click at [347, 118] on textarea "National exams and individual assessments are both importance thingsfor student…" at bounding box center [328, 123] width 132 height 146
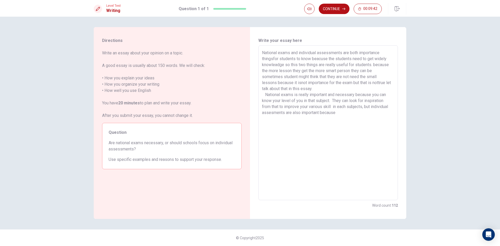
click at [341, 116] on textarea "National exams and individual assessments are both importance thingsfor student…" at bounding box center [328, 123] width 132 height 146
click at [343, 112] on textarea "National exams and individual assessments are both importance thingsfor student…" at bounding box center [328, 123] width 132 height 146
drag, startPoint x: 373, startPoint y: 111, endPoint x: 383, endPoint y: 114, distance: 10.3
click at [374, 112] on textarea "National exams and individual assessments are both importance thingsfor student…" at bounding box center [328, 123] width 132 height 146
click at [386, 115] on textarea "National exams and individual assessments are both importance thingsfor student…" at bounding box center [328, 123] width 132 height 146
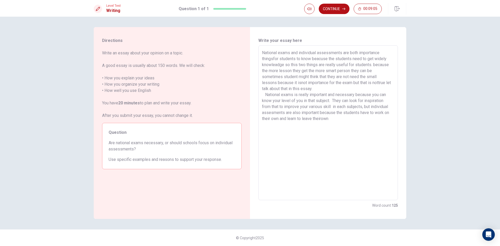
click at [322, 118] on textarea "National exams and individual assessments are both importance thingsfor student…" at bounding box center [328, 123] width 132 height 146
click at [331, 118] on textarea "National exams and individual assessments are both importance thingsfor student…" at bounding box center [328, 123] width 132 height 146
click at [344, 118] on textarea "National exams and individual assessments are both importance thingsfor student…" at bounding box center [328, 123] width 132 height 146
click at [374, 115] on textarea "National exams and individual assessments are both importance thingsfor student…" at bounding box center [328, 123] width 132 height 146
click at [374, 120] on textarea "National exams and individual assessments are both importance thingsfor student…" at bounding box center [328, 123] width 132 height 146
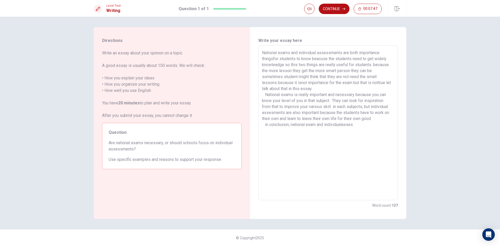
click at [346, 125] on textarea "National exams and individual assessments are both importance thingsfor student…" at bounding box center [328, 123] width 132 height 146
click at [343, 126] on textarea "National exams and individual assessments are both importance thingsfor student…" at bounding box center [328, 123] width 132 height 146
click at [344, 126] on textarea "National exams and individual assessments are both importance thingsfor student…" at bounding box center [328, 123] width 132 height 146
click at [358, 126] on textarea "National exams and individual assessments are both importance thingsfor student…" at bounding box center [328, 123] width 132 height 146
click at [266, 125] on textarea "National exams and individual assessments are both importance thingsfor student…" at bounding box center [328, 123] width 132 height 146
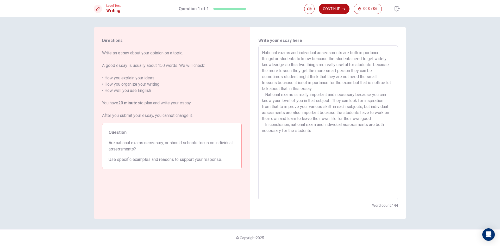
click at [331, 137] on textarea "National exams and individual assessments are both importance thingsfor student…" at bounding box center [328, 123] width 132 height 146
click at [317, 125] on textarea "National exams and individual assessments are both importance thingsfor student…" at bounding box center [328, 123] width 132 height 146
click at [315, 130] on textarea "National exams and individual assessments are both importance thingsfor student…" at bounding box center [328, 123] width 132 height 146
click at [344, 134] on textarea "National exams and individual assessments are both importance thingsfor student…" at bounding box center [328, 123] width 132 height 146
click at [368, 136] on textarea "National exams and individual assessments are both importance thingsfor student…" at bounding box center [328, 123] width 132 height 146
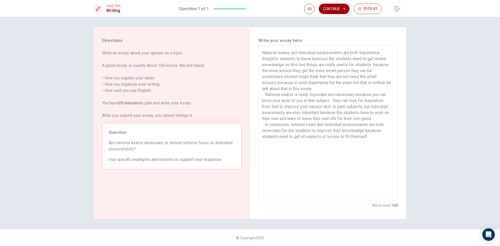
click at [342, 7] on icon "button" at bounding box center [343, 8] width 3 height 3
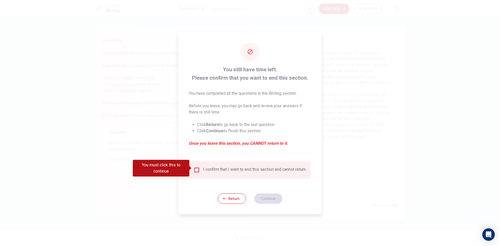
click at [198, 168] on input "You must click this to continue" at bounding box center [197, 170] width 6 height 6
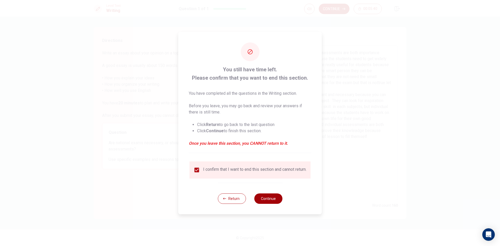
click at [270, 201] on button "Continue" at bounding box center [268, 199] width 28 height 10
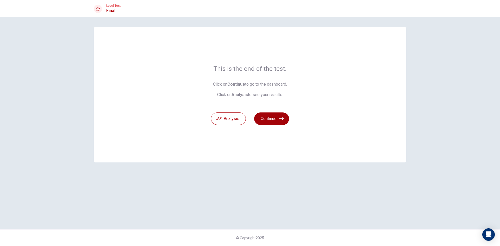
click at [275, 116] on button "Continue" at bounding box center [271, 119] width 35 height 13
